Goal: Information Seeking & Learning: Learn about a topic

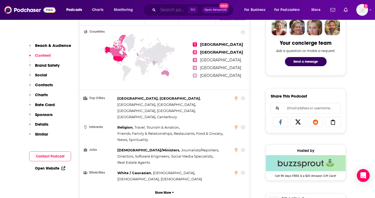
click at [166, 7] on input "Search podcasts, credits, & more..." at bounding box center [173, 10] width 30 height 9
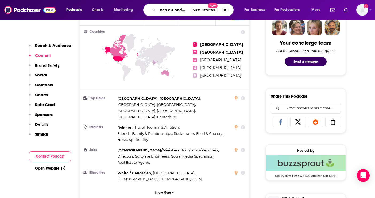
type input "tech eu podcast"
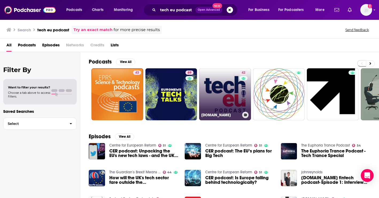
click at [226, 97] on link "42 Tech.eu" at bounding box center [225, 94] width 52 height 52
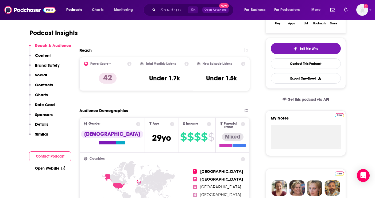
scroll to position [97, 0]
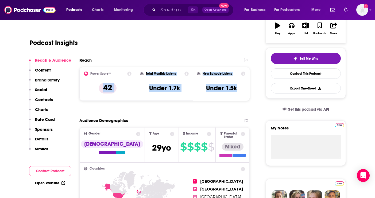
drag, startPoint x: 240, startPoint y: 88, endPoint x: 99, endPoint y: 76, distance: 141.7
click at [99, 76] on div "Power Score™ 42 Total Monthly Listens Under 1.7k New Episode Listens Under 1.5k" at bounding box center [164, 84] width 171 height 34
copy div "Power Score™ 42 Total Monthly Listens Under 1.7k New Episode Listens Under 1.5k"
click at [200, 101] on div "Reach Power Score™ 42 Total Monthly Listens Under 1.7k New Episode Listens Unde…" at bounding box center [164, 80] width 171 height 47
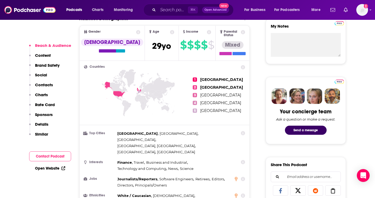
scroll to position [199, 0]
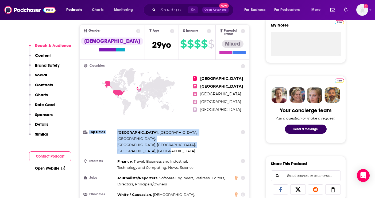
drag, startPoint x: 211, startPoint y: 129, endPoint x: 91, endPoint y: 127, distance: 120.8
click at [91, 129] on li "Top Cities London , Paris , Brussels , Berlin, NH , Helsinki , Dublin" at bounding box center [164, 141] width 161 height 25
copy li "Top Cities London , Paris , Brussels , Berlin, NH , Helsinki , Dublin"
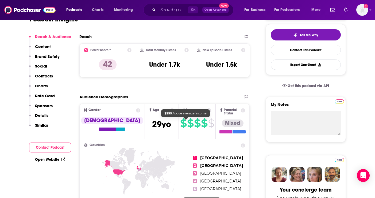
scroll to position [0, 0]
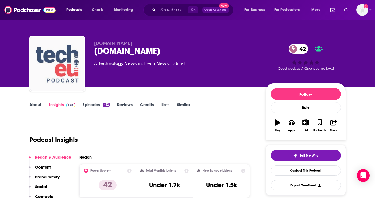
click at [63, 78] on img "Tech.eu" at bounding box center [56, 63] width 53 height 53
click at [86, 109] on link "Episodes 432" at bounding box center [96, 108] width 27 height 12
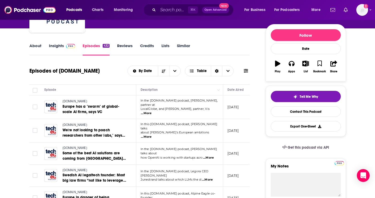
scroll to position [60, 0]
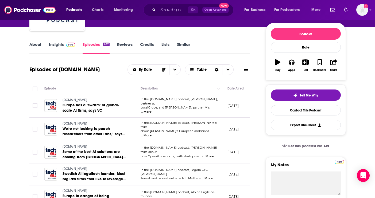
click at [152, 110] on span "...More" at bounding box center [146, 112] width 11 height 4
click at [230, 45] on div "About Insights Episodes 432 Reviews Credits Lists Similar" at bounding box center [139, 47] width 221 height 13
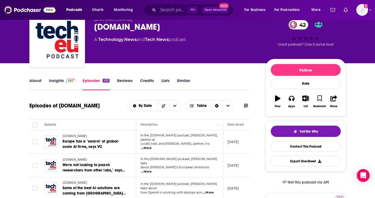
scroll to position [0, 0]
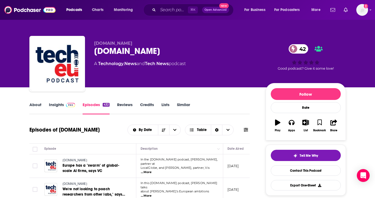
click at [62, 105] on link "Insights" at bounding box center [62, 108] width 26 height 12
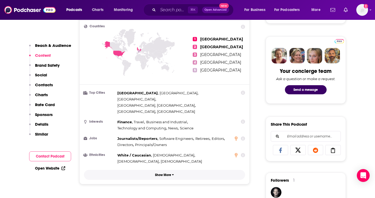
scroll to position [238, 0]
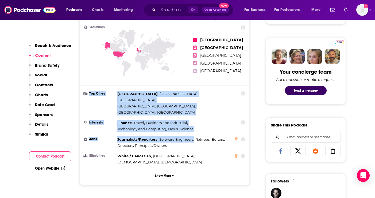
drag, startPoint x: 171, startPoint y: 125, endPoint x: 89, endPoint y: 91, distance: 88.4
click at [89, 91] on ul "Top Cities London , Paris , Brussels , Berlin, NH , Helsinki , Dublin Interests…" at bounding box center [164, 128] width 161 height 74
copy ul "Top Cities London , Paris , Brussels , Berlin, NH , Helsinki , Dublin Interests…"
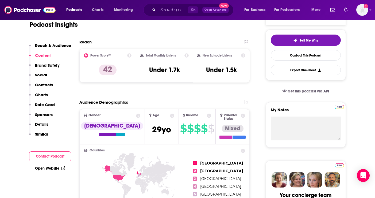
scroll to position [0, 0]
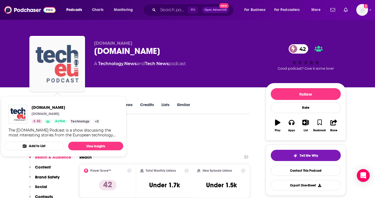
click at [53, 62] on img "Tech.eu" at bounding box center [56, 63] width 53 height 53
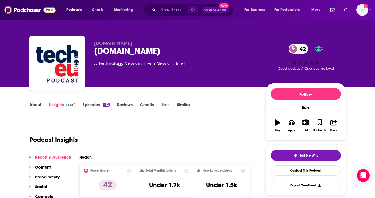
click at [103, 51] on div "Tech.eu 42" at bounding box center [175, 51] width 163 height 10
click at [92, 108] on link "Episodes 432" at bounding box center [96, 108] width 27 height 12
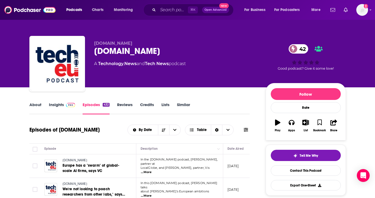
click at [152, 170] on span "...More" at bounding box center [146, 172] width 11 height 4
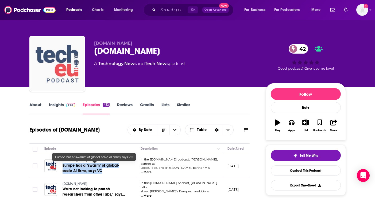
click at [56, 78] on img "Tech.eu" at bounding box center [56, 63] width 53 height 53
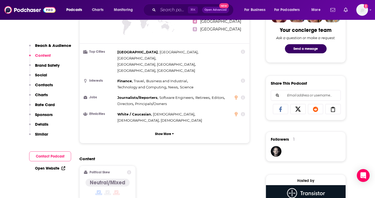
scroll to position [279, 0]
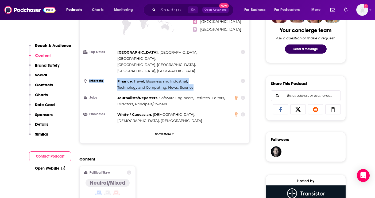
drag, startPoint x: 197, startPoint y: 67, endPoint x: 90, endPoint y: 58, distance: 107.5
click at [90, 78] on li "Interests Finance , Travel , Business and Industrial , Technology and Computing…" at bounding box center [164, 84] width 161 height 12
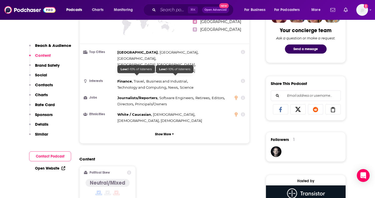
click at [174, 95] on div "Journalists/Reporters , Software Engineers , Retirees , Editors , Directors , P…" at bounding box center [174, 101] width 114 height 12
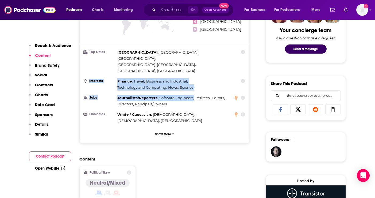
drag, startPoint x: 171, startPoint y: 82, endPoint x: 87, endPoint y: 60, distance: 86.7
click at [87, 60] on ul "Top Cities London , Paris , Brussels , Berlin, NH , Helsinki , Dublin Interests…" at bounding box center [164, 86] width 161 height 74
copy ul "Interests Finance , Travel , Business and Industrial , Technology and Computing…"
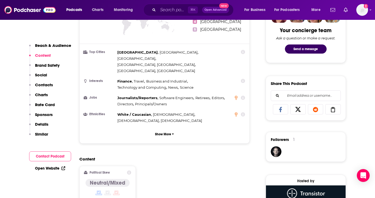
click at [188, 156] on div "Content Political Skew Neutral/Mixed" at bounding box center [164, 180] width 171 height 49
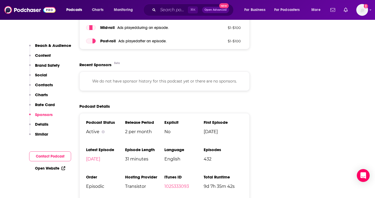
scroll to position [777, 0]
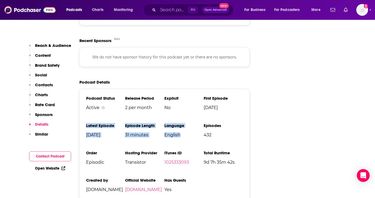
drag, startPoint x: 180, startPoint y: 112, endPoint x: 83, endPoint y: 102, distance: 97.0
click at [83, 102] on div "Podcast Status Active Release Period 2 per month Explicit No First Episode Jul …" at bounding box center [164, 146] width 171 height 114
copy ul "Latest Episode Aug 26th, 2025 Episode Length 31 minutes Language English"
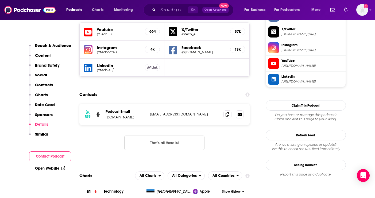
scroll to position [0, 0]
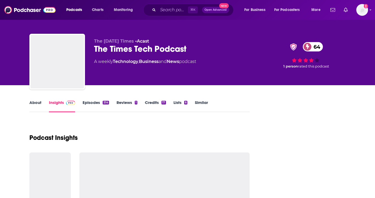
scroll to position [74, 0]
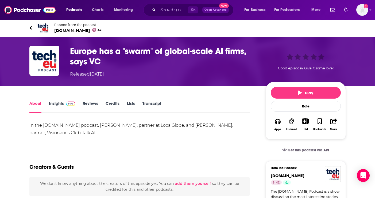
scroll to position [1, 0]
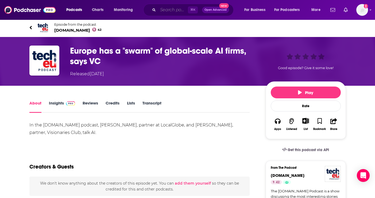
click at [170, 12] on input "Search podcasts, credits, & more..." at bounding box center [173, 10] width 30 height 9
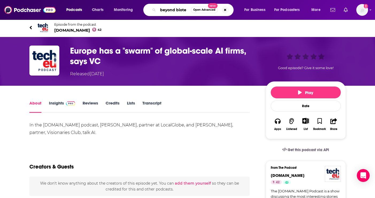
scroll to position [0, 0]
type input "beyond biotech"
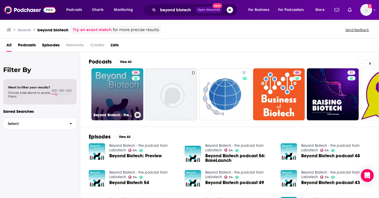
click at [119, 104] on link "54 Beyond Biotech - the podcast from Labiotech" at bounding box center [117, 94] width 52 height 52
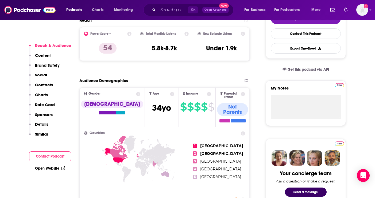
scroll to position [137, 0]
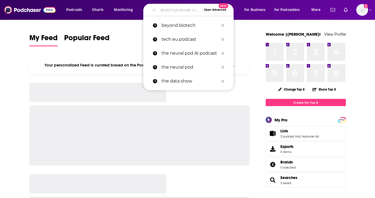
click at [164, 13] on input "Search podcasts, credits, & more..." at bounding box center [180, 10] width 44 height 9
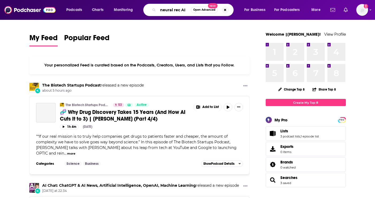
type input "neural rec AI"
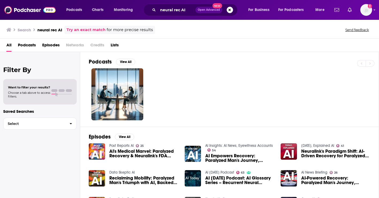
scroll to position [89, 0]
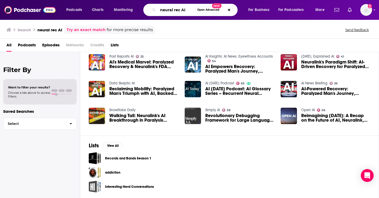
click at [187, 9] on input "neural rec AI" at bounding box center [176, 10] width 37 height 9
drag, startPoint x: 187, startPoint y: 9, endPoint x: 155, endPoint y: 10, distance: 31.6
click at [155, 10] on div "neural rec AI Open Advanced New" at bounding box center [190, 10] width 94 height 12
type input "the neuralpod"
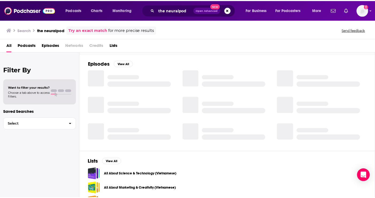
scroll to position [89, 0]
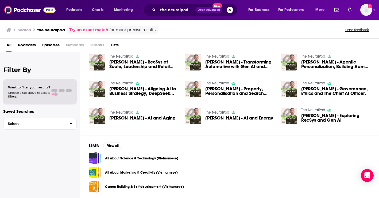
click at [121, 55] on link "The NeuralPod" at bounding box center [121, 56] width 24 height 5
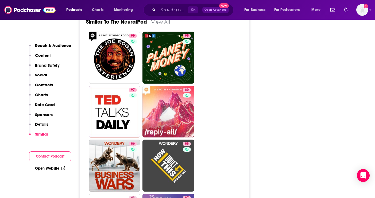
scroll to position [863, 0]
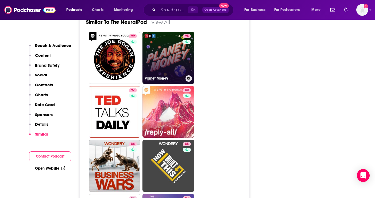
click at [165, 55] on link "95 Planet Money" at bounding box center [168, 58] width 52 height 52
type input "https://www.podchaser.com/podcasts/planet-money-139479"
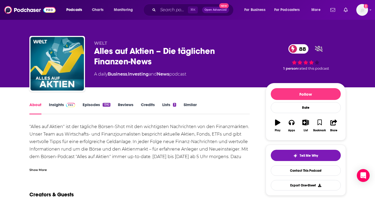
click at [56, 106] on link "Insights" at bounding box center [62, 108] width 26 height 12
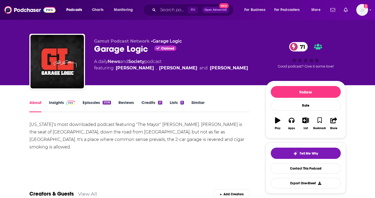
scroll to position [3, 0]
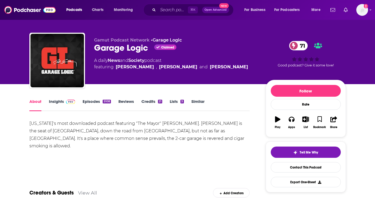
click at [64, 103] on span at bounding box center [69, 101] width 11 height 5
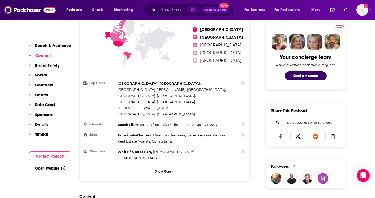
scroll to position [206, 0]
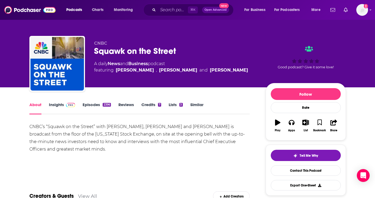
click at [68, 106] on img at bounding box center [70, 105] width 9 height 4
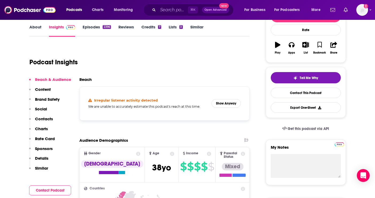
scroll to position [111, 0]
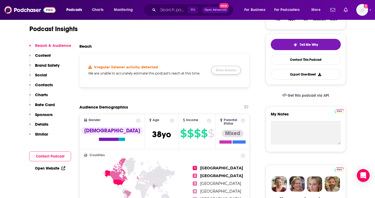
click at [222, 68] on button "Show Anyway" at bounding box center [225, 70] width 29 height 9
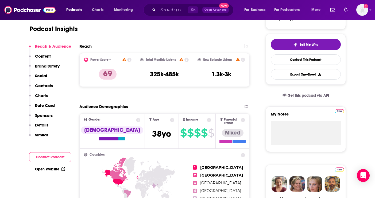
scroll to position [16, 0]
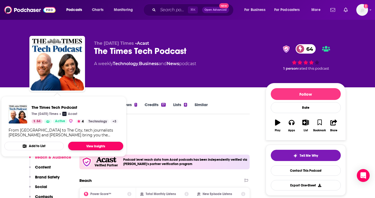
click at [98, 142] on link "View Insights" at bounding box center [95, 145] width 55 height 9
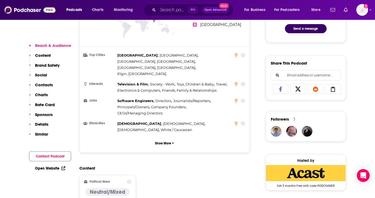
scroll to position [312, 0]
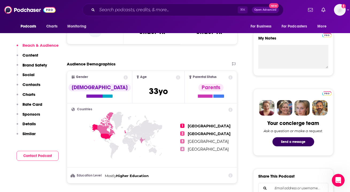
scroll to position [149, 0]
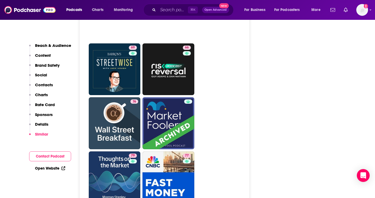
scroll to position [1451, 0]
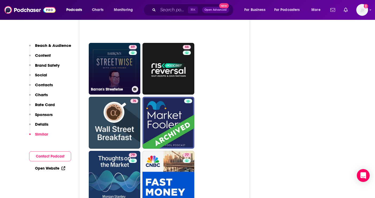
click at [110, 45] on link "69 Barron's Streetwise" at bounding box center [115, 69] width 52 height 52
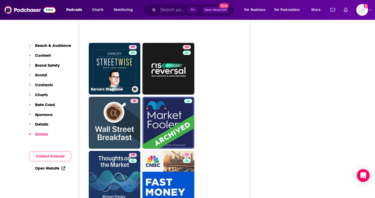
type input "https://www.podchaser.com/podcasts/barrons-streetwise-1094675"
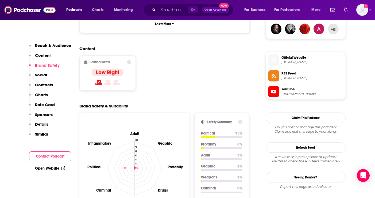
scroll to position [411, 0]
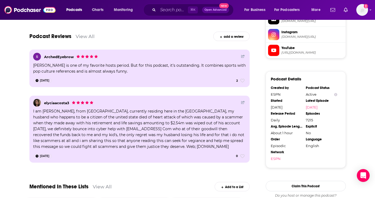
scroll to position [491, 0]
click at [234, 140] on div "I am [PERSON_NAME], from [GEOGRAPHIC_DATA], currently residing here in the [GEO…" at bounding box center [139, 128] width 213 height 41
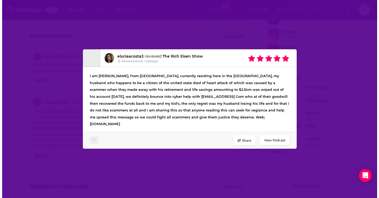
scroll to position [0, 0]
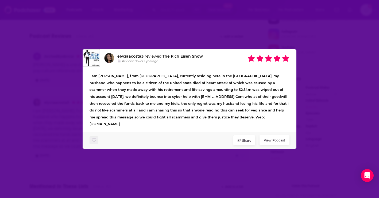
drag, startPoint x: 156, startPoint y: 125, endPoint x: 115, endPoint y: 127, distance: 41.2
click at [115, 127] on div "I am [PERSON_NAME], from [GEOGRAPHIC_DATA], currently residing here in the [GEO…" at bounding box center [190, 99] width 214 height 65
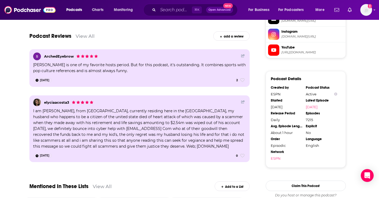
click at [328, 79] on div "elyciaacosta3 reviewed The [PERSON_NAME] Show Reviewed over [DATE] I am [PERSON…" at bounding box center [189, 99] width 379 height 198
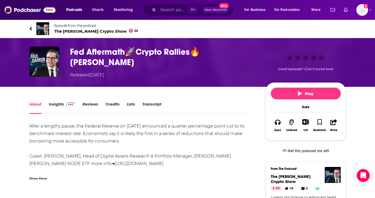
click at [58, 103] on link "Insights" at bounding box center [62, 107] width 26 height 12
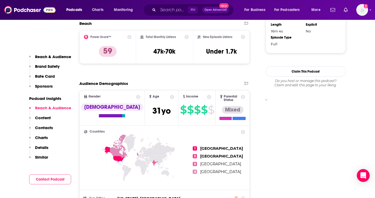
scroll to position [406, 0]
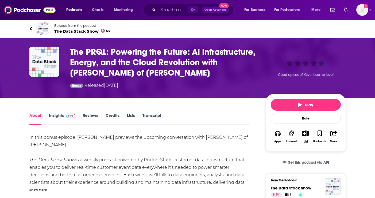
click at [139, 65] on h1 "The PRQL: Powering the Future: AI Infrastructure, Energy, and the Cloud Revolut…" at bounding box center [163, 62] width 187 height 31
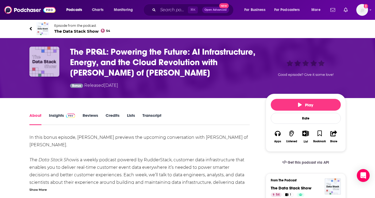
click at [43, 62] on img "The PRQL: Powering the Future: AI Infrastructure, Energy, and the Cloud Revolut…" at bounding box center [44, 62] width 30 height 30
click at [68, 117] on img at bounding box center [70, 115] width 9 height 4
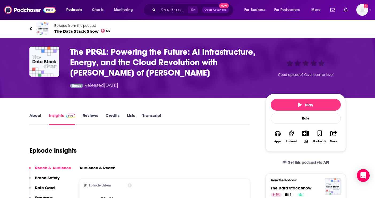
click at [179, 71] on h3 "The PRQL: Powering the Future: AI Infrastructure, Energy, and the Cloud Revolut…" at bounding box center [163, 62] width 187 height 31
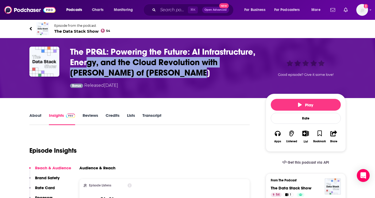
drag, startPoint x: 208, startPoint y: 78, endPoint x: 83, endPoint y: 62, distance: 125.6
click at [86, 63] on h3 "The PRQL: Powering the Future: AI Infrastructure, Energy, and the Cloud Revolut…" at bounding box center [163, 62] width 187 height 31
click at [78, 32] on span "The Data Stack Show 54" at bounding box center [82, 31] width 56 height 5
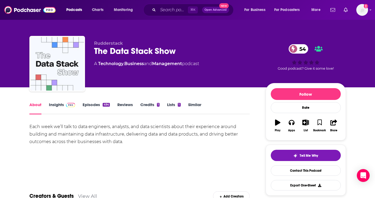
click at [98, 107] on link "Episodes 494" at bounding box center [96, 108] width 27 height 12
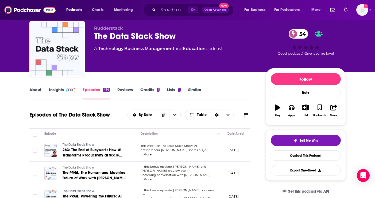
scroll to position [22, 0]
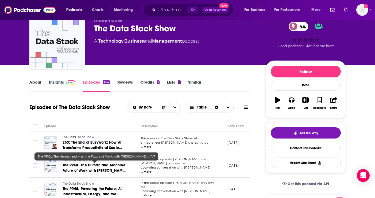
click at [92, 167] on span "The PRQL: The Human and Machine Future of Work with Alberto Rizzoli of V7" at bounding box center [95, 170] width 64 height 15
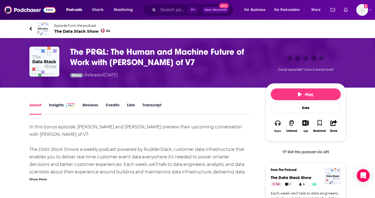
click at [276, 129] on button "Apps" at bounding box center [278, 126] width 14 height 20
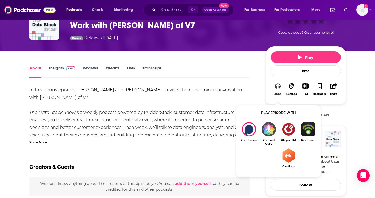
scroll to position [38, 0]
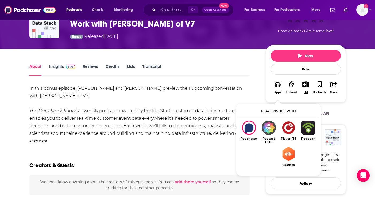
click at [250, 131] on img "Show Listen On dropdown" at bounding box center [249, 127] width 20 height 14
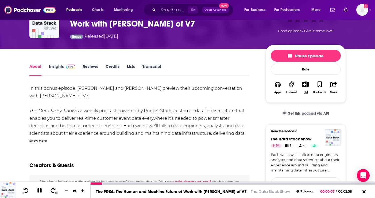
click at [40, 189] on icon at bounding box center [39, 190] width 4 height 4
click at [361, 188] on button at bounding box center [364, 191] width 10 height 7
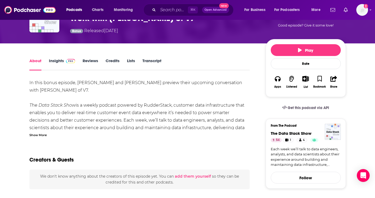
scroll to position [44, 0]
click at [319, 178] on button "Follow" at bounding box center [306, 177] width 70 height 12
click at [319, 178] on button "Following" at bounding box center [306, 177] width 70 height 13
click at [277, 84] on button "Apps" at bounding box center [278, 82] width 14 height 20
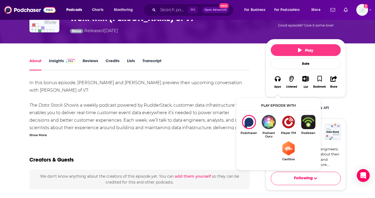
click at [202, 148] on div "Creators & Guests" at bounding box center [139, 156] width 221 height 26
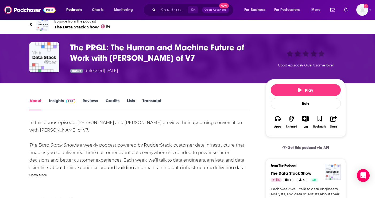
scroll to position [3, 0]
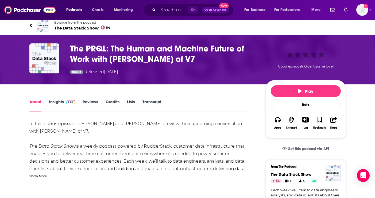
drag, startPoint x: 197, startPoint y: 64, endPoint x: 59, endPoint y: 48, distance: 139.4
click at [59, 48] on div "The PRQL: The Human and Machine Future of Work with Alberto Rizzoli of V7 Bonus…" at bounding box center [187, 59] width 317 height 32
copy div "The PRQL: The Human and Machine Future of Work with Alberto Rizzoli of V7"
click at [218, 156] on div "In this bonus episode, Eric and John preview their upcoming conversation with A…" at bounding box center [139, 172] width 221 height 105
click at [57, 103] on link "Insights" at bounding box center [62, 105] width 26 height 12
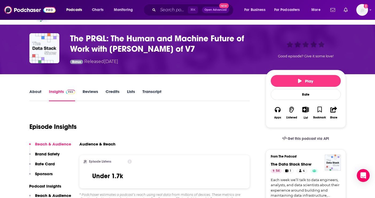
scroll to position [45, 0]
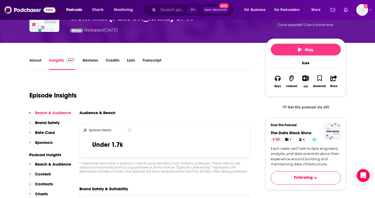
click at [33, 64] on link "About" at bounding box center [35, 63] width 12 height 12
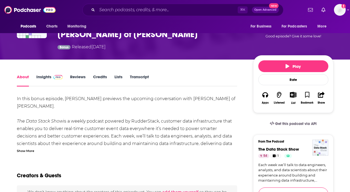
scroll to position [54, 0]
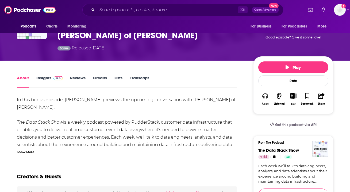
click at [265, 95] on icon "button" at bounding box center [265, 96] width 6 height 6
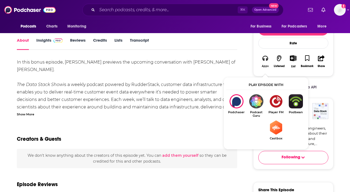
scroll to position [91, 0]
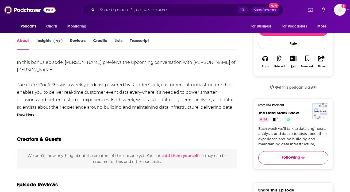
click at [29, 114] on div "Show More" at bounding box center [25, 114] width 17 height 5
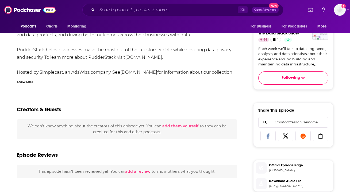
scroll to position [119, 0]
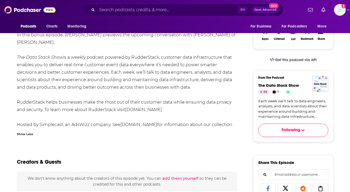
click at [29, 137] on div "In this bonus episode, John previews the upcoming conversation with Alexander P…" at bounding box center [127, 85] width 221 height 108
click at [29, 134] on div "Show Less" at bounding box center [25, 133] width 16 height 5
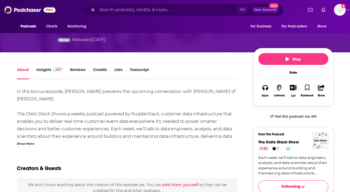
scroll to position [0, 0]
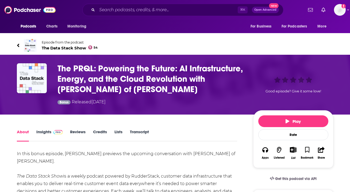
click at [49, 136] on link "Insights" at bounding box center [49, 135] width 26 height 12
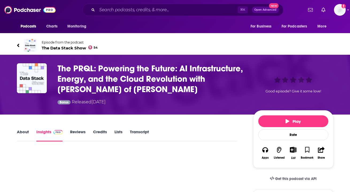
click at [80, 131] on link "Reviews" at bounding box center [78, 135] width 16 height 12
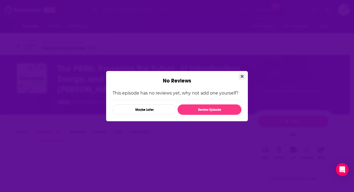
click at [243, 75] on icon "Close" at bounding box center [242, 76] width 3 height 4
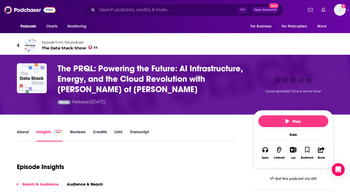
click at [117, 133] on link "Lists" at bounding box center [118, 135] width 8 height 12
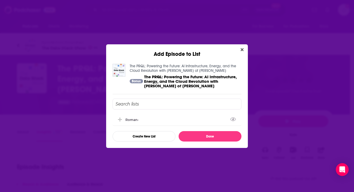
click at [129, 101] on input "Add Episode To List" at bounding box center [177, 104] width 129 height 11
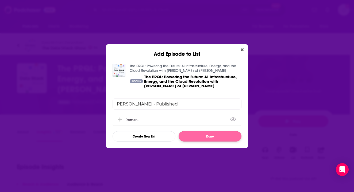
type input "Aleksander Patrushev - Published"
click at [219, 138] on button "Done" at bounding box center [210, 136] width 63 height 10
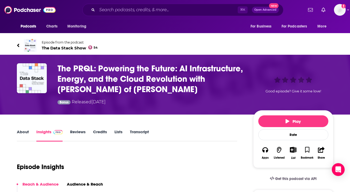
click at [70, 47] on span "The Data Stack Show 54" at bounding box center [70, 47] width 56 height 5
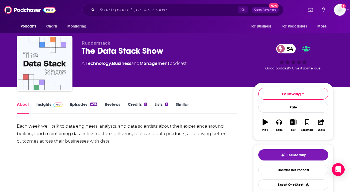
click at [85, 111] on link "Episodes 494" at bounding box center [83, 108] width 27 height 12
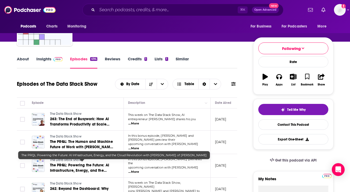
scroll to position [47, 0]
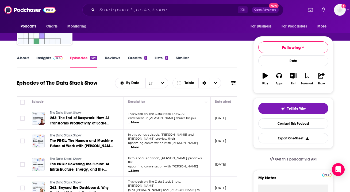
click at [139, 169] on span "...More" at bounding box center [133, 171] width 11 height 4
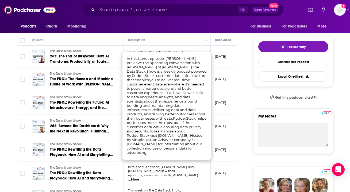
scroll to position [116, 0]
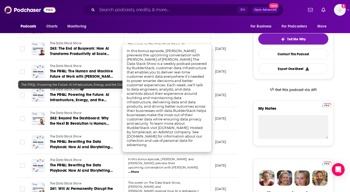
click at [75, 92] on span "The PRQL: Powering the Future: AI Infrastructure, Energy, and the Cloud Revolut…" at bounding box center [81, 102] width 63 height 21
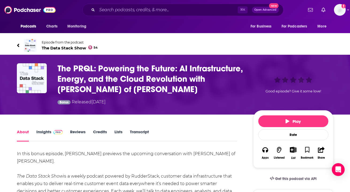
click at [75, 80] on h1 "The PRQL: Powering the Future: AI Infrastructure, Energy, and the Cloud Revolut…" at bounding box center [150, 78] width 187 height 31
click at [76, 48] on span "The Data Stack Show 54" at bounding box center [70, 47] width 56 height 5
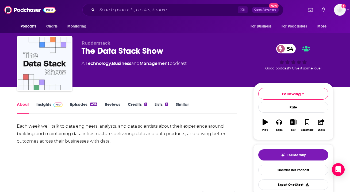
click at [265, 121] on icon "button" at bounding box center [265, 122] width 5 height 6
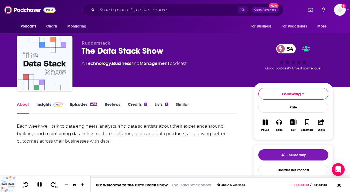
click at [265, 124] on icon "button" at bounding box center [265, 122] width 5 height 5
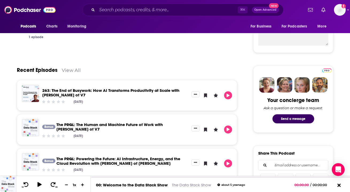
scroll to position [212, 0]
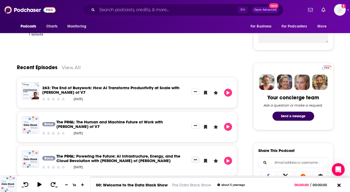
click at [197, 160] on button "Show More Button" at bounding box center [195, 160] width 8 height 6
click at [171, 139] on button "Open in app" at bounding box center [176, 138] width 51 height 10
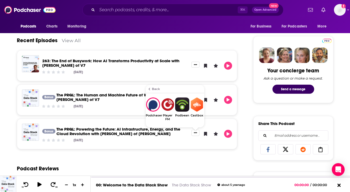
scroll to position [247, 0]
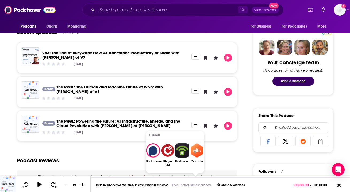
click at [225, 157] on div "Podcast Reviews" at bounding box center [127, 158] width 221 height 26
click at [194, 90] on button "Show More Button" at bounding box center [195, 91] width 8 height 6
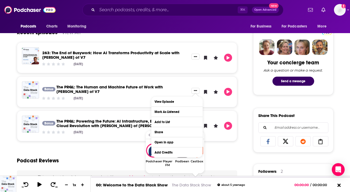
click at [192, 83] on div "Bonus The PRQL: The Human and Machine Future of Work with Alberto Rizzoli of V7…" at bounding box center [127, 92] width 210 height 21
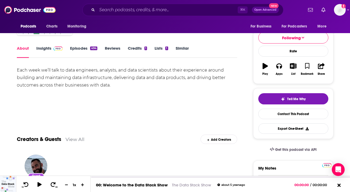
scroll to position [0, 0]
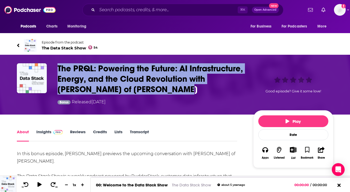
drag, startPoint x: 180, startPoint y: 92, endPoint x: 53, endPoint y: 63, distance: 129.4
click at [53, 63] on div "The PRQL: Powering the Future: AI Infrastructure, Energy, and the Cloud Revolut…" at bounding box center [175, 84] width 317 height 43
copy h1 "The PRQL: Powering the Future: AI Infrastructure, Energy, and the Cloud Revolut…"
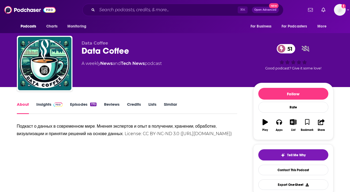
click at [49, 105] on link "Insights" at bounding box center [49, 108] width 26 height 12
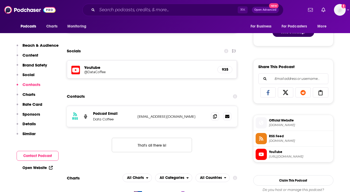
scroll to position [298, 0]
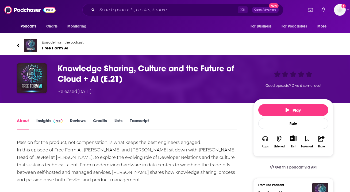
click at [265, 141] on icon "button" at bounding box center [265, 139] width 6 height 6
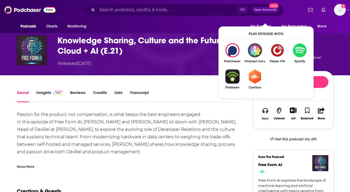
scroll to position [33, 0]
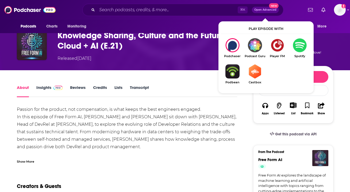
click at [300, 45] on img "Show Listen On dropdown" at bounding box center [299, 45] width 22 height 14
